Goal: Browse casually: Explore the website without a specific task or goal

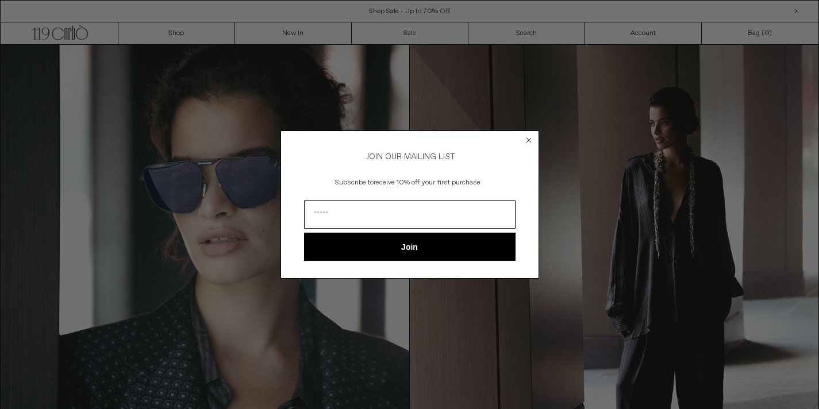
drag, startPoint x: 530, startPoint y: 137, endPoint x: 444, endPoint y: 115, distance: 89.0
click at [530, 137] on circle "Close dialog" at bounding box center [528, 139] width 11 height 11
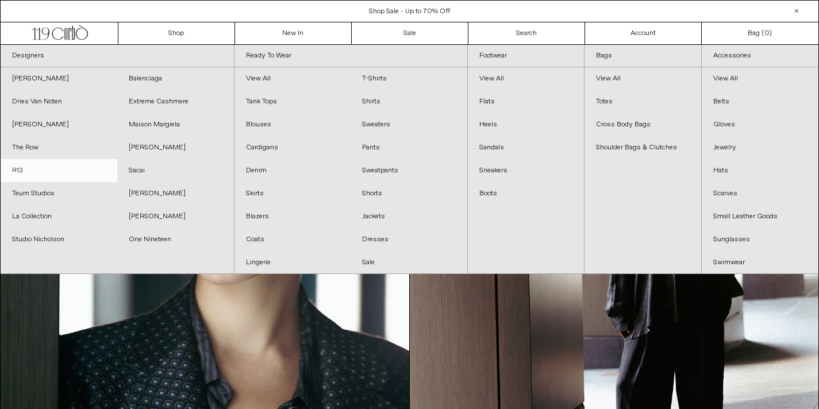
click at [13, 175] on link "R13" at bounding box center [59, 170] width 117 height 23
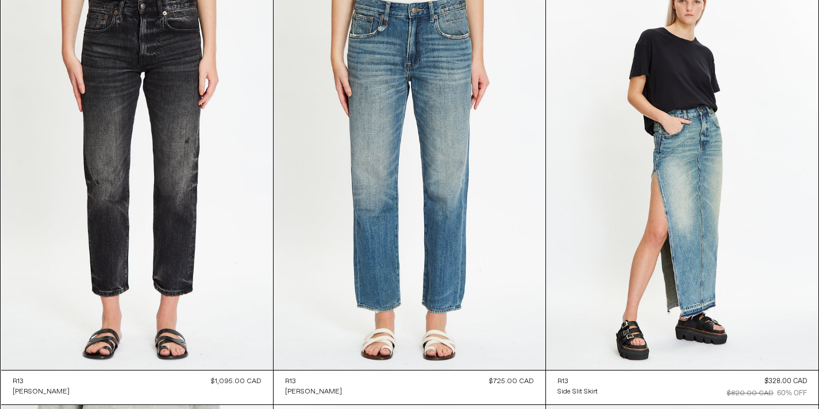
scroll to position [5408, 0]
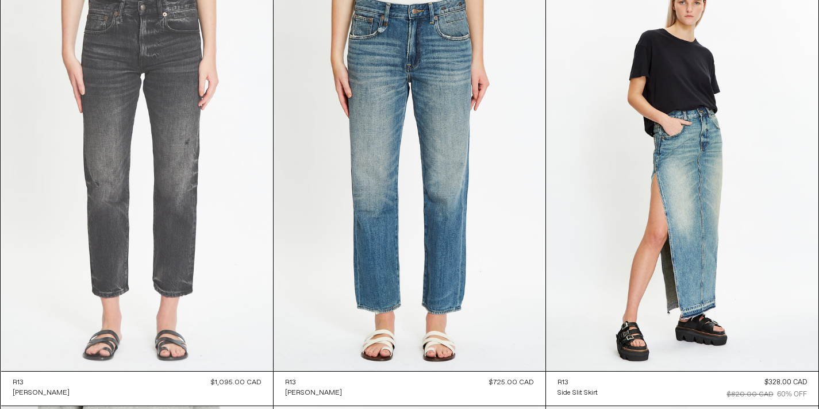
click at [217, 183] on at bounding box center [137, 167] width 272 height 408
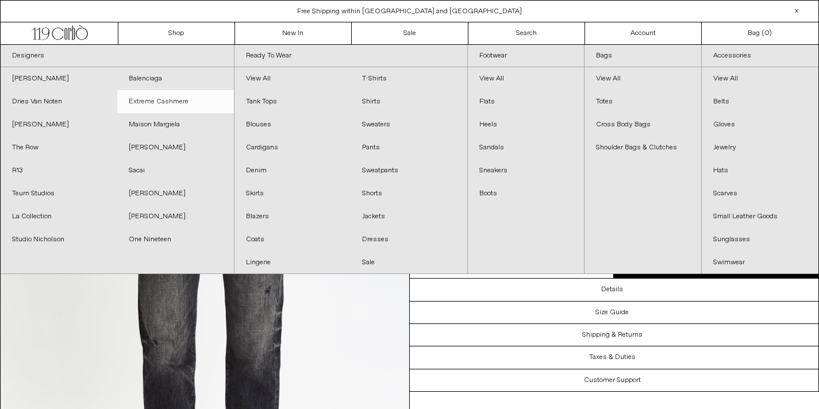
click at [172, 98] on link "Extreme Cashmere" at bounding box center [175, 101] width 117 height 23
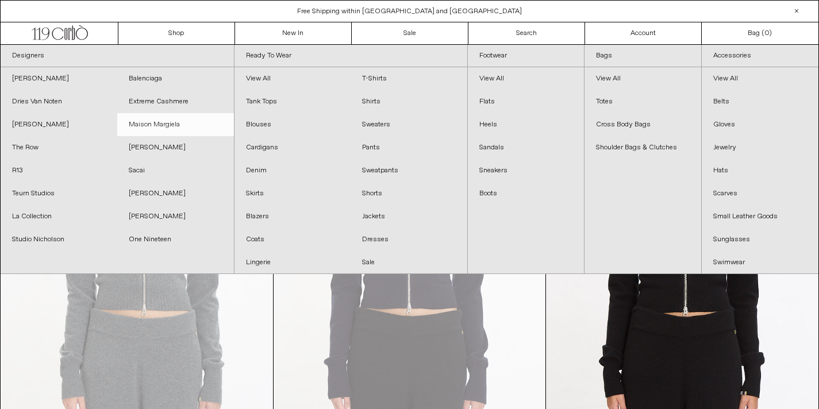
click at [150, 126] on link "Maison Margiela" at bounding box center [175, 124] width 117 height 23
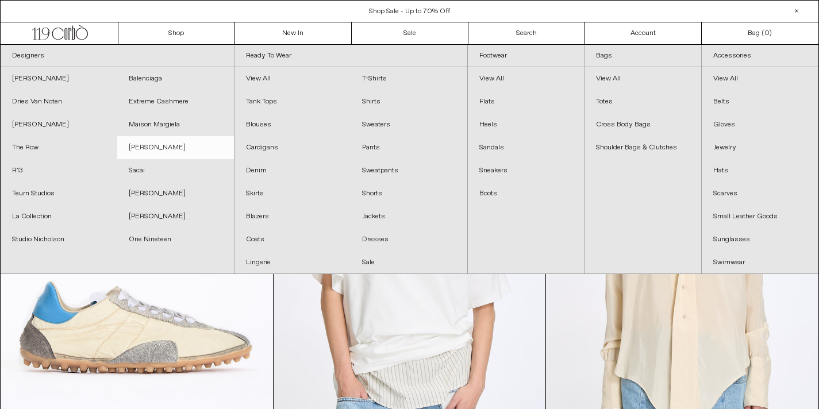
click at [155, 142] on link "[PERSON_NAME]" at bounding box center [175, 147] width 117 height 23
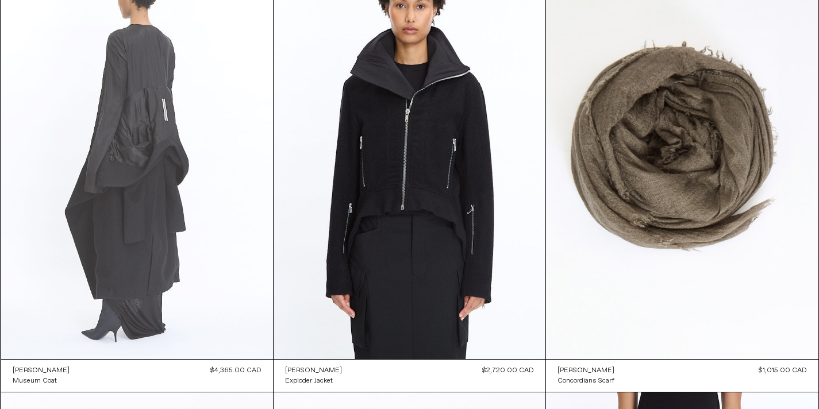
scroll to position [1438, 0]
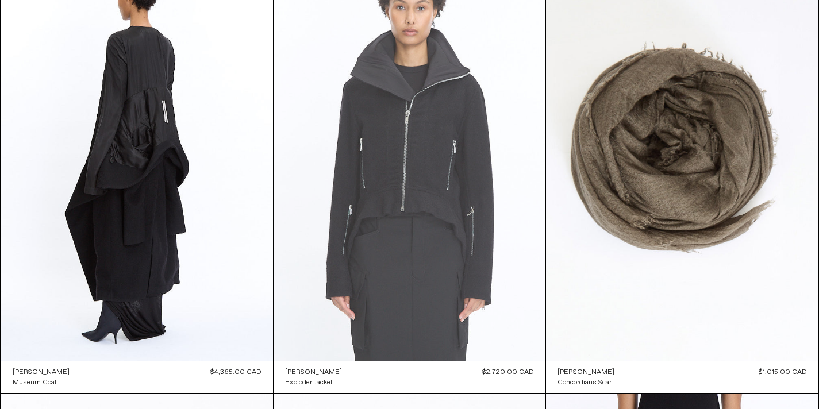
click at [350, 188] on at bounding box center [409, 157] width 272 height 408
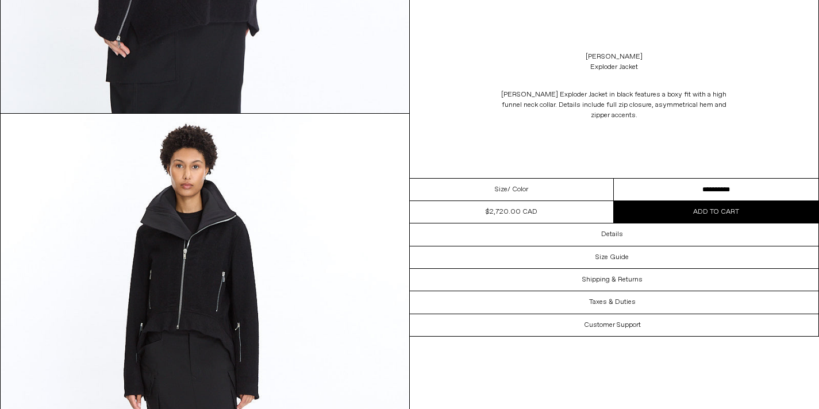
scroll to position [2162, 0]
